Goal: Register for event/course

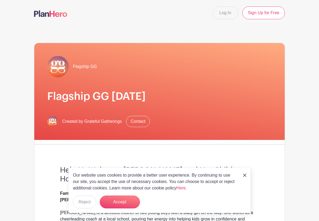
click at [243, 175] on div "Our website uses cookies to provide a better user experience. By continuing to …" at bounding box center [159, 191] width 182 height 46
click at [243, 175] on img at bounding box center [244, 175] width 3 height 3
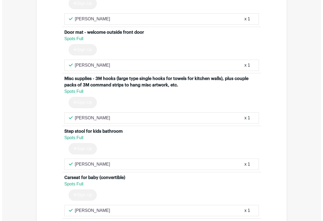
scroll to position [4501, 0]
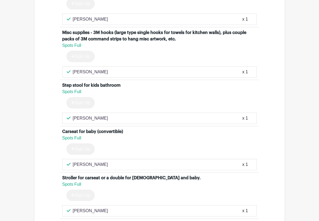
type input "1"
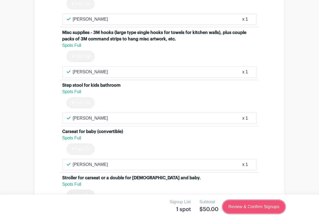
click at [271, 210] on link "Review & Confirm Signups" at bounding box center [254, 207] width 62 height 13
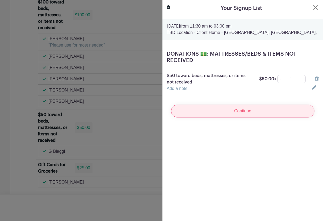
click at [249, 108] on input "Continue" at bounding box center [242, 111] width 143 height 13
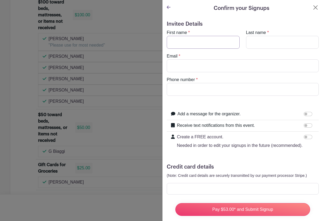
click at [193, 37] on input "First name" at bounding box center [203, 42] width 73 height 13
type input "[PERSON_NAME]"
type input "[PERSON_NAME][EMAIL_ADDRESS][DOMAIN_NAME]"
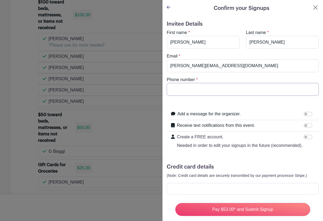
type input "2134467522"
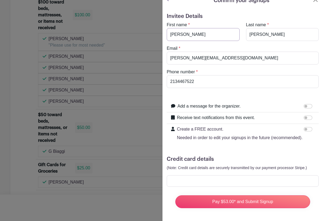
scroll to position [18, 0]
click at [167, 124] on div "Create a FREE account. Needed in order to edit your signups in the future (reco…" at bounding box center [243, 133] width 152 height 19
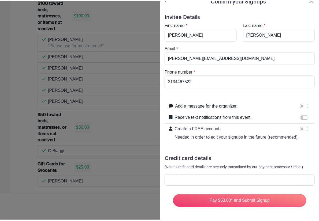
scroll to position [0, 0]
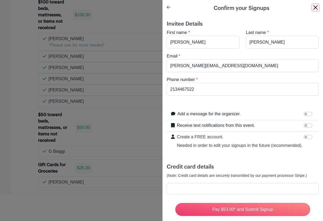
click at [313, 8] on button "Close" at bounding box center [315, 7] width 6 height 6
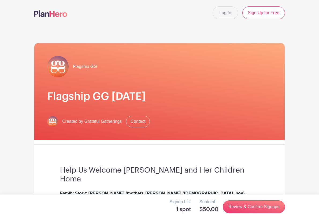
click at [34, 16] on img at bounding box center [50, 13] width 33 height 6
